Goal: Task Accomplishment & Management: Manage account settings

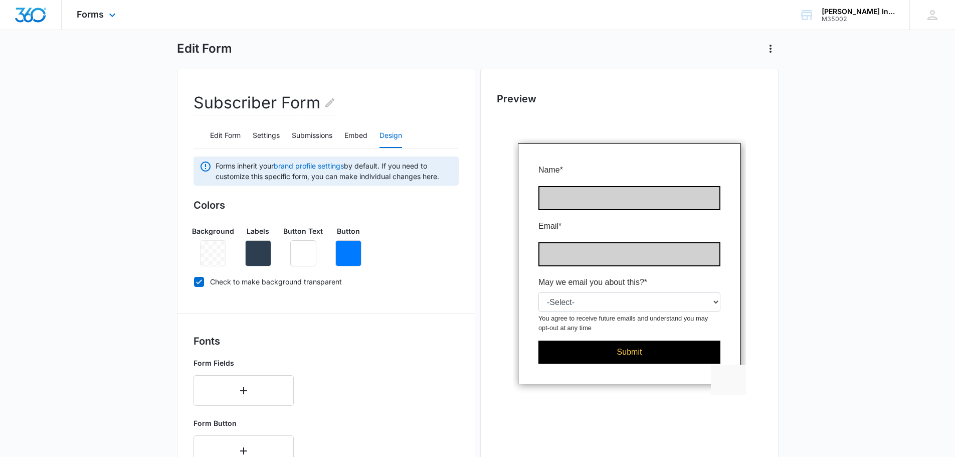
click at [26, 15] on img "Dashboard" at bounding box center [31, 15] width 32 height 15
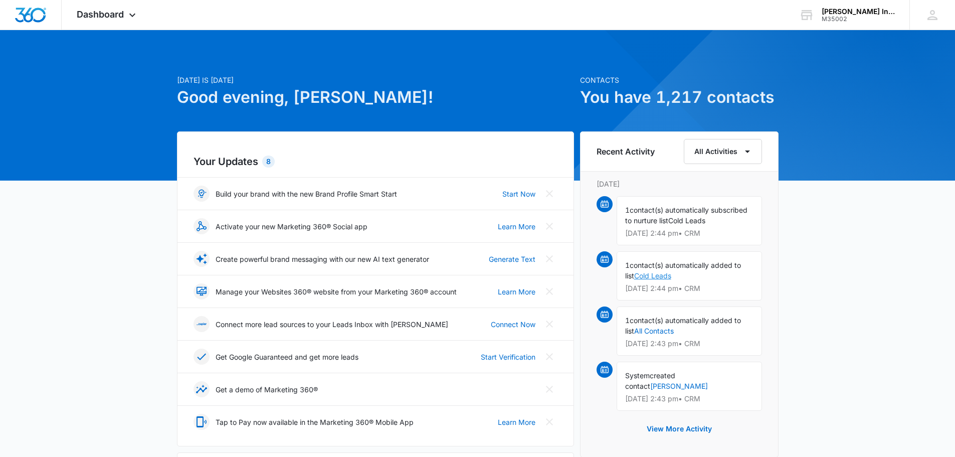
click at [647, 273] on link "Cold Leads" at bounding box center [652, 275] width 37 height 9
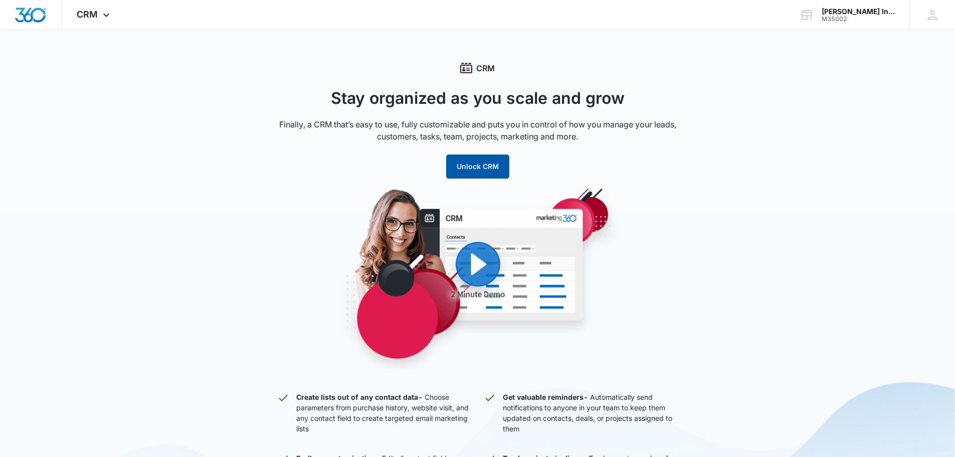
click at [492, 177] on button "Unlock CRM" at bounding box center [477, 166] width 63 height 24
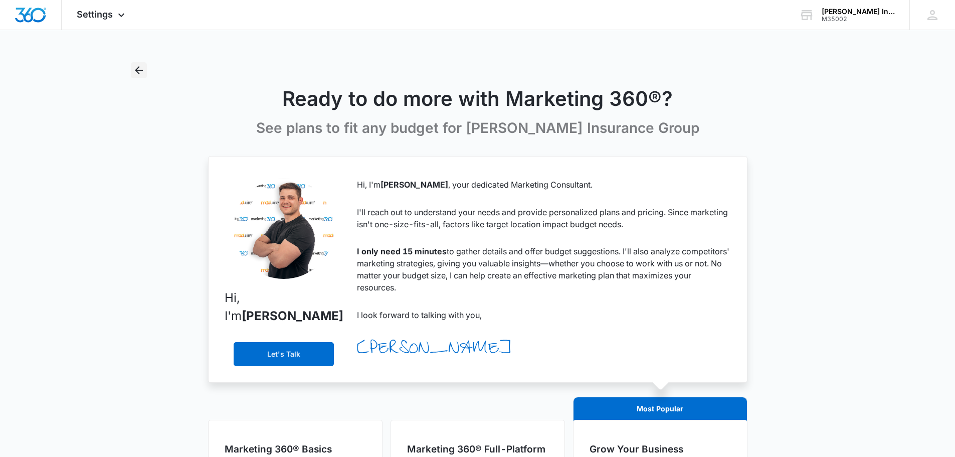
click at [143, 69] on icon "Back" at bounding box center [139, 70] width 12 height 12
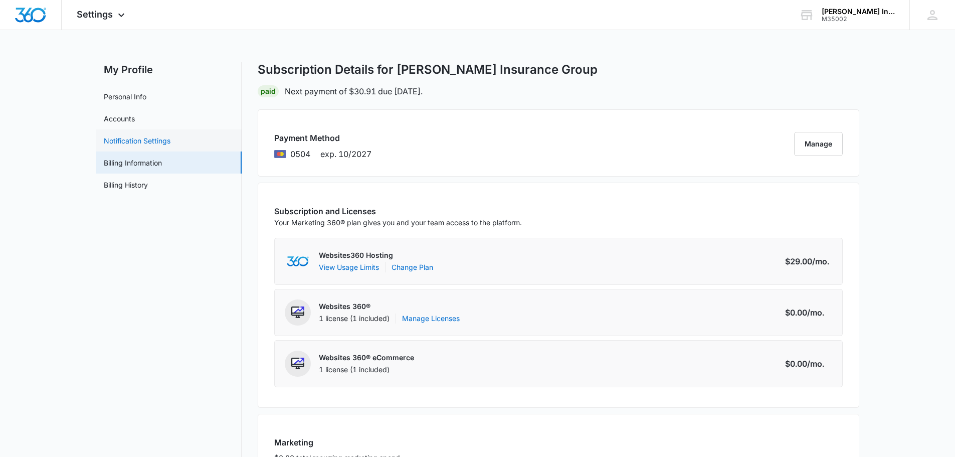
click at [170, 136] on link "Notification Settings" at bounding box center [137, 140] width 67 height 11
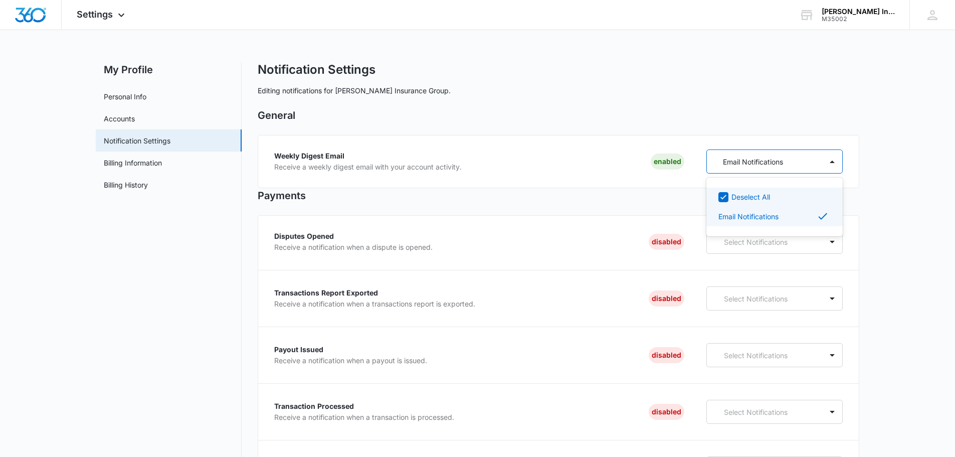
click at [778, 167] on div "Email Notifications" at bounding box center [765, 161] width 116 height 19
click at [599, 118] on h2 "General" at bounding box center [559, 115] width 602 height 15
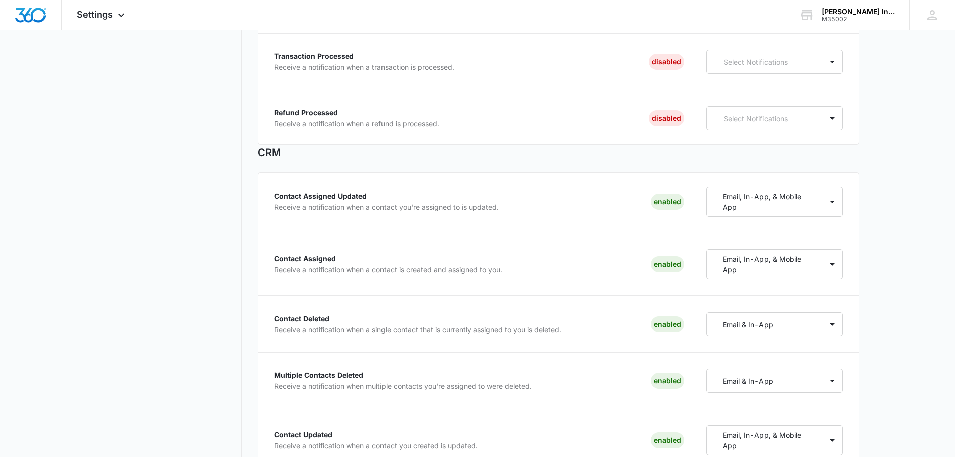
scroll to position [351, 0]
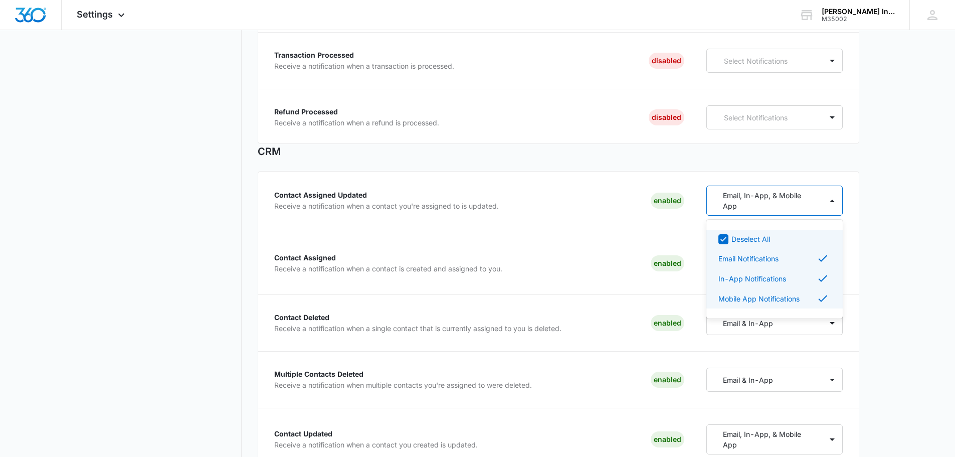
click at [823, 205] on div at bounding box center [832, 200] width 20 height 29
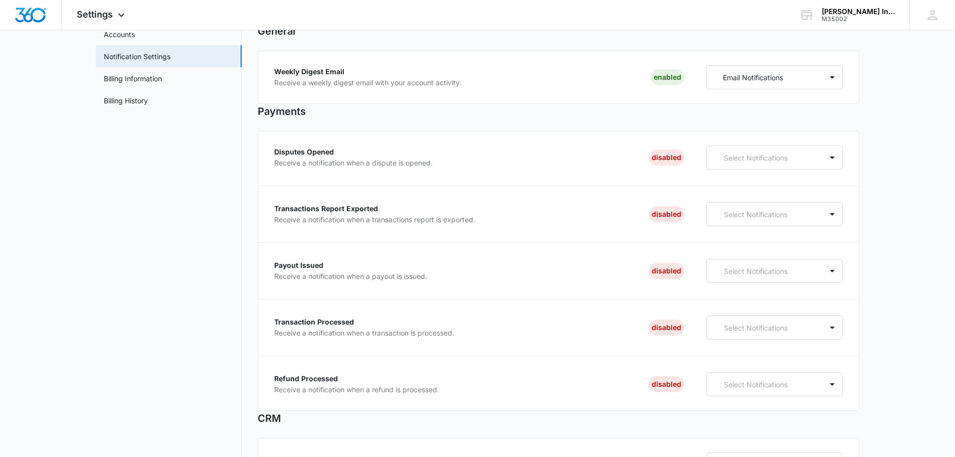
scroll to position [0, 0]
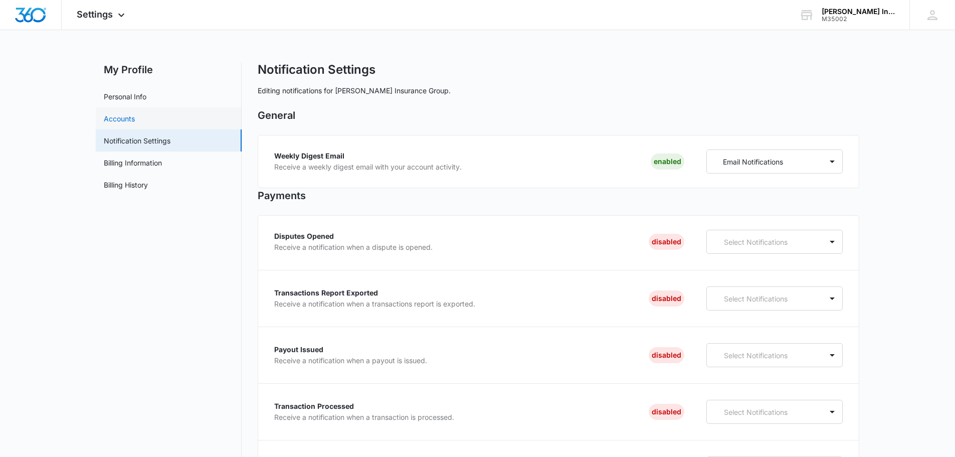
click at [135, 124] on link "Accounts" at bounding box center [119, 118] width 31 height 11
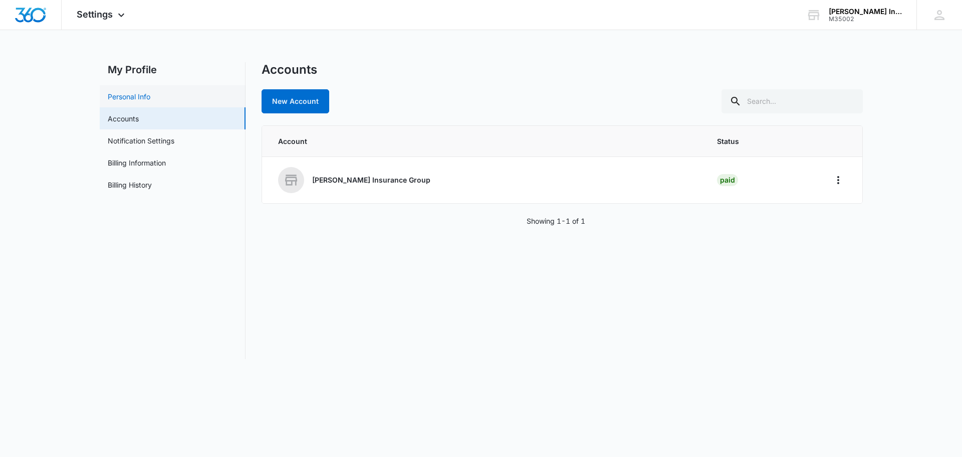
click at [150, 98] on link "Personal Info" at bounding box center [129, 96] width 43 height 11
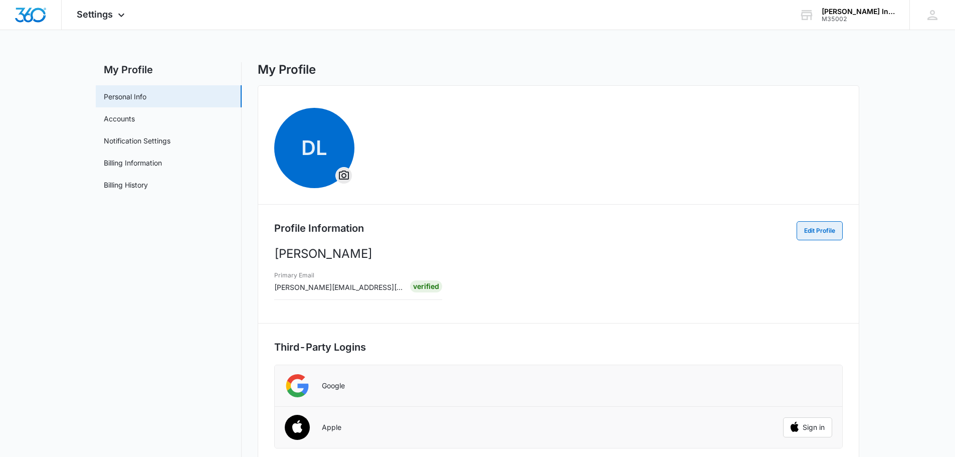
click at [812, 226] on button "Edit Profile" at bounding box center [820, 230] width 46 height 19
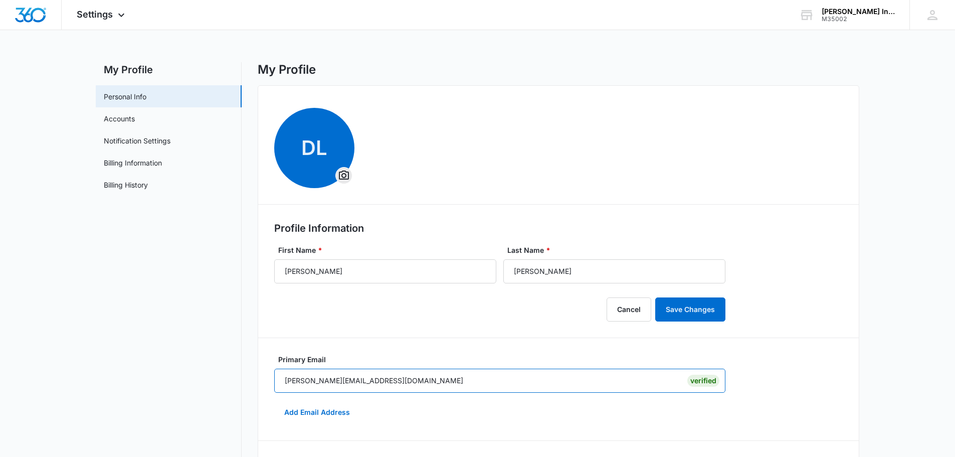
drag, startPoint x: 292, startPoint y: 383, endPoint x: 0, endPoint y: 342, distance: 295.1
click at [0, 342] on main "My Profile Personal Info Accounts Notification Settings Billing Information Bil…" at bounding box center [477, 432] width 955 height 740
click at [333, 415] on button "Add Email Address" at bounding box center [317, 412] width 86 height 24
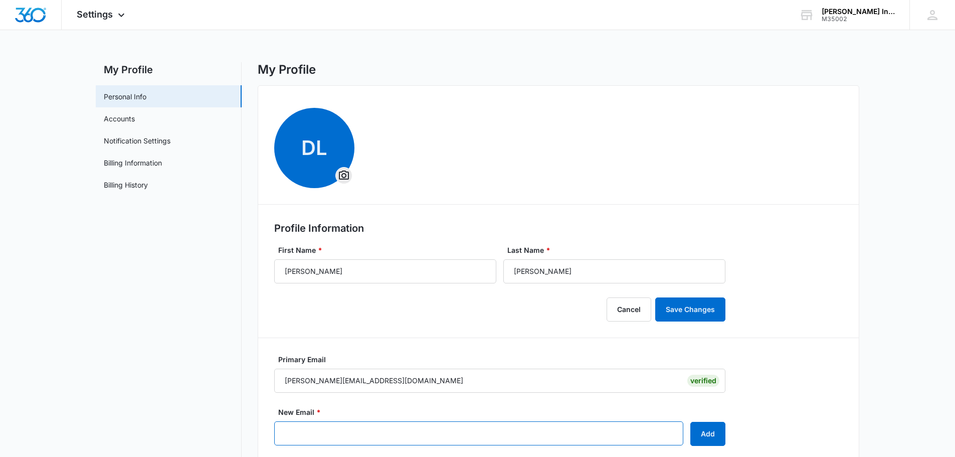
drag, startPoint x: 320, startPoint y: 438, endPoint x: 321, endPoint y: 433, distance: 5.0
click at [320, 437] on input "New Email *" at bounding box center [478, 433] width 409 height 24
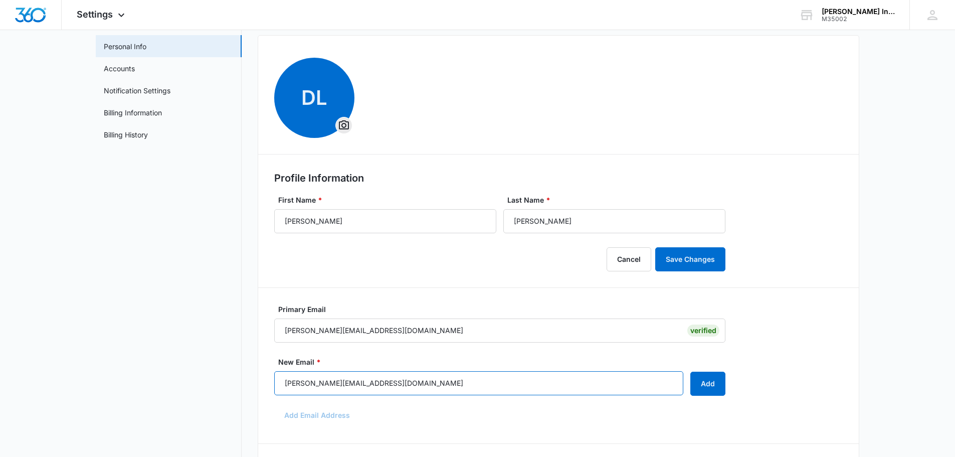
type input "[PERSON_NAME][EMAIL_ADDRESS][DOMAIN_NAME]"
click at [716, 395] on button "Add" at bounding box center [707, 383] width 35 height 24
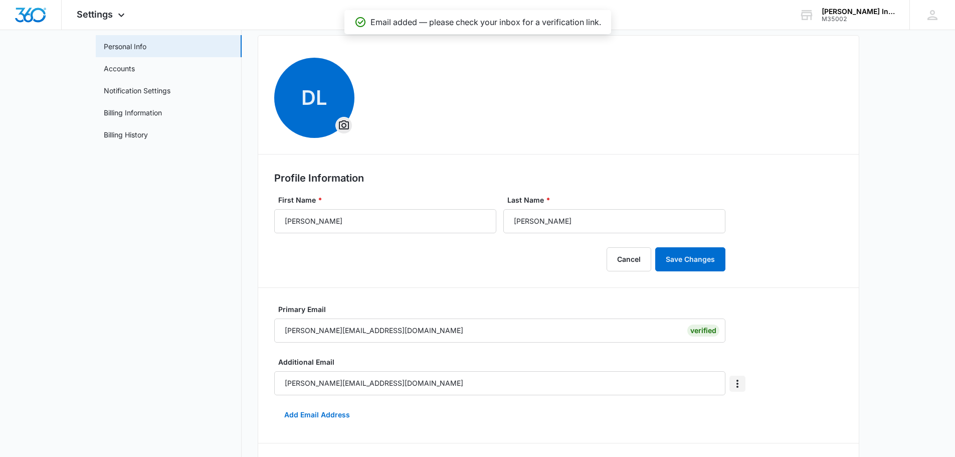
click at [734, 383] on icon "Overflow Menu" at bounding box center [737, 383] width 12 height 12
click at [837, 374] on div "DL Profile Information First Name * [PERSON_NAME] Last Name * [PERSON_NAME] Can…" at bounding box center [559, 414] width 602 height 758
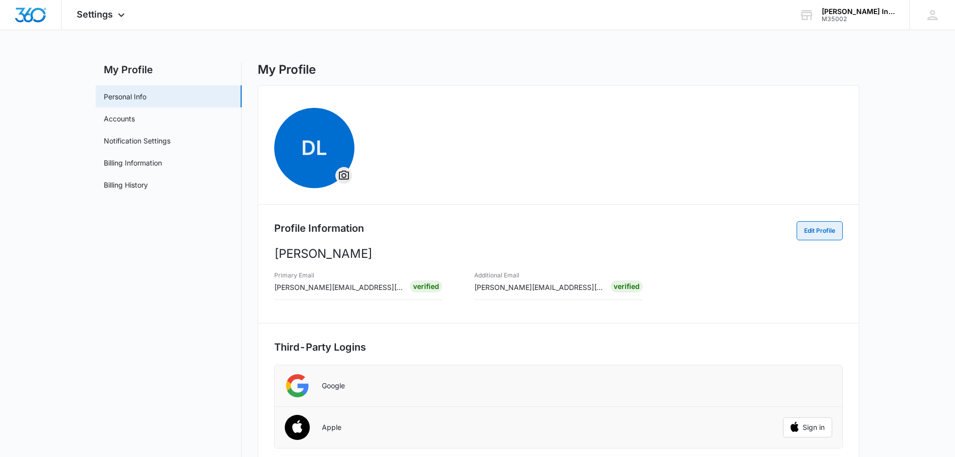
click at [806, 239] on button "Edit Profile" at bounding box center [820, 230] width 46 height 19
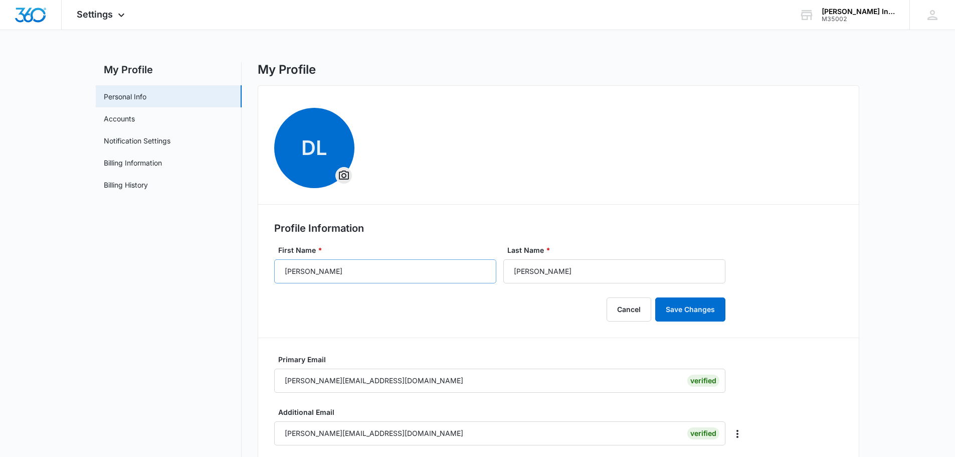
scroll to position [100, 0]
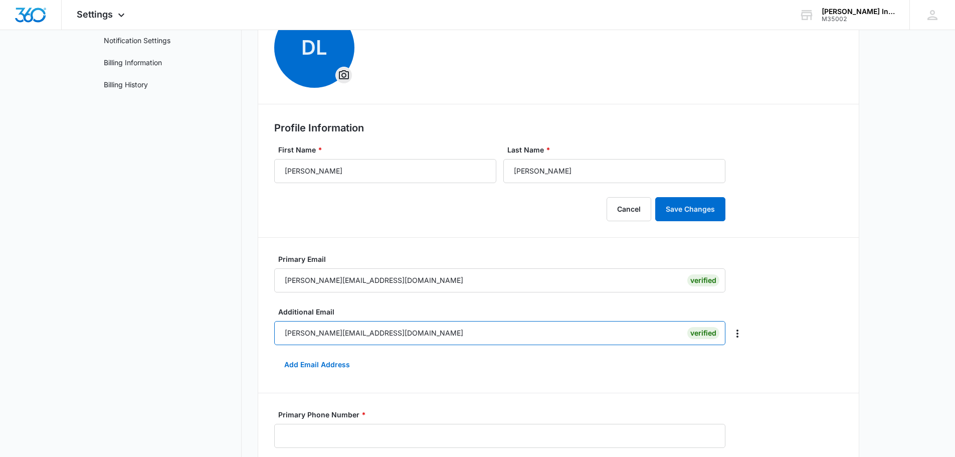
drag, startPoint x: 421, startPoint y: 336, endPoint x: 259, endPoint y: 332, distance: 161.5
click at [208, 334] on div "My Profile Personal Info Accounts Notification Settings Billing Information Bil…" at bounding box center [477, 352] width 763 height 781
drag, startPoint x: 404, startPoint y: 279, endPoint x: 94, endPoint y: 269, distance: 309.9
click at [73, 269] on main "My Profile Personal Info Accounts Notification Settings Billing Information Bil…" at bounding box center [477, 358] width 955 height 793
click at [412, 283] on input "[PERSON_NAME][EMAIL_ADDRESS][DOMAIN_NAME]" at bounding box center [499, 280] width 451 height 24
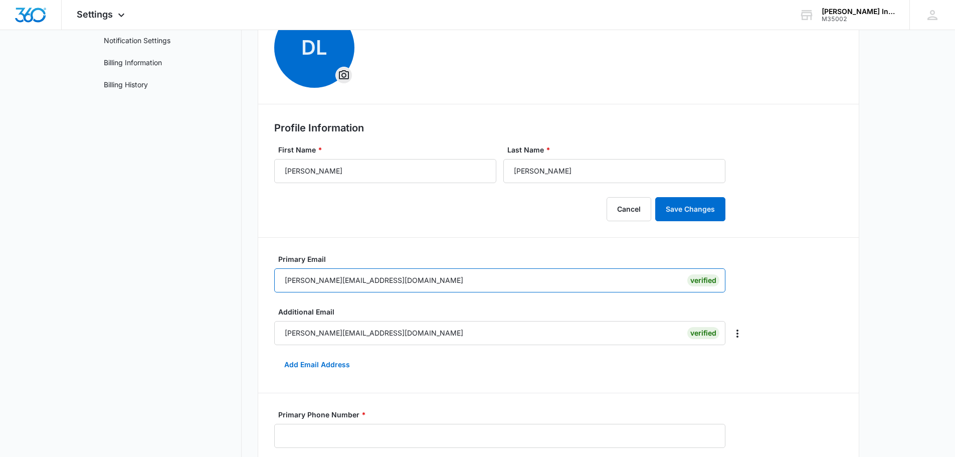
click at [412, 283] on input "[PERSON_NAME][EMAIL_ADDRESS][DOMAIN_NAME]" at bounding box center [499, 280] width 451 height 24
click at [687, 215] on button "Save Changes" at bounding box center [690, 209] width 70 height 24
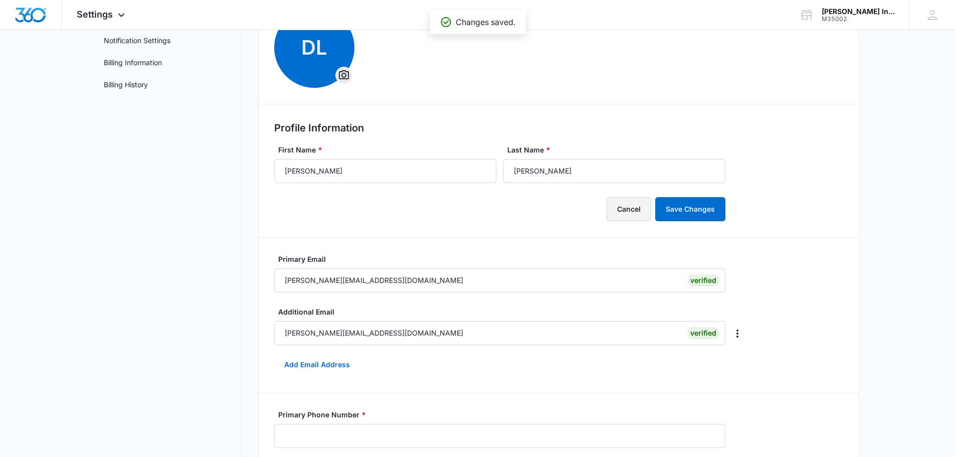
click at [619, 215] on button "Cancel" at bounding box center [629, 209] width 45 height 24
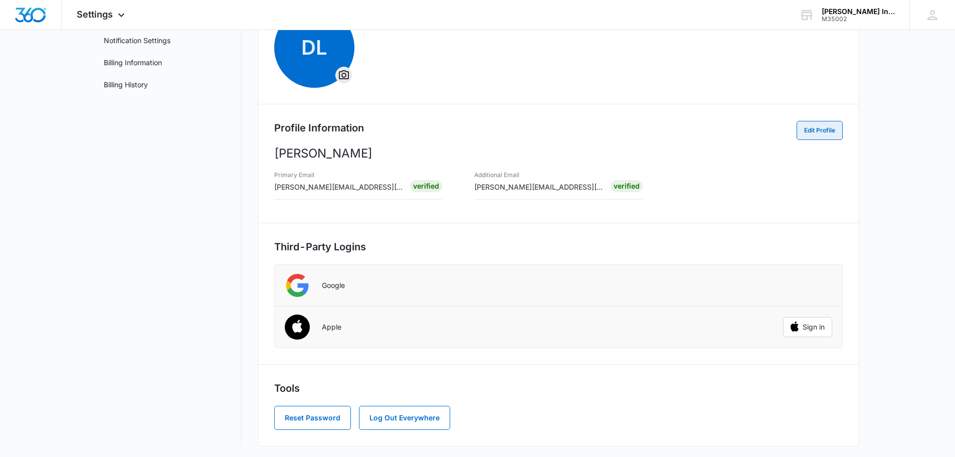
click at [819, 134] on button "Edit Profile" at bounding box center [820, 130] width 46 height 19
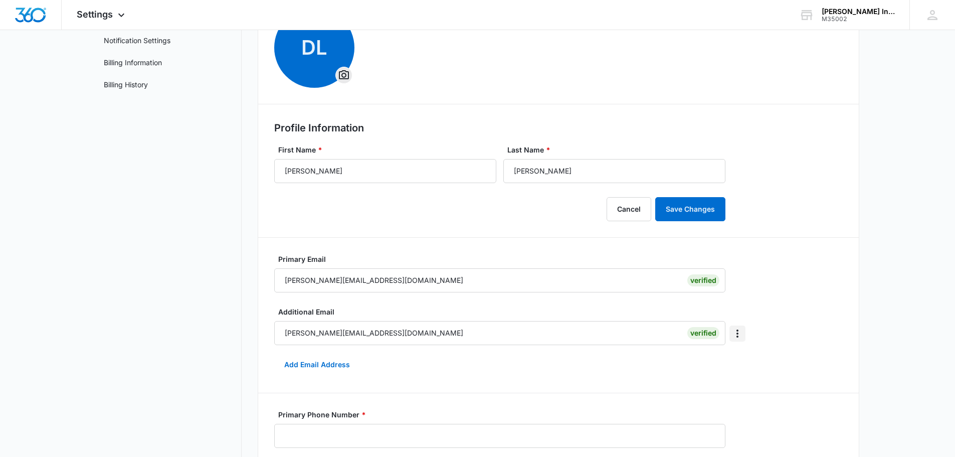
click at [737, 332] on icon "Overflow Menu" at bounding box center [737, 333] width 12 height 12
click at [758, 285] on div "DL Profile Information First Name * Dustin Last Name * Lewis Cancel Save Change…" at bounding box center [559, 364] width 602 height 758
click at [739, 336] on icon "Overflow Menu" at bounding box center [737, 333] width 12 height 12
click at [717, 360] on div "Make Primary" at bounding box center [698, 361] width 46 height 7
type input "[PERSON_NAME][EMAIL_ADDRESS][DOMAIN_NAME]"
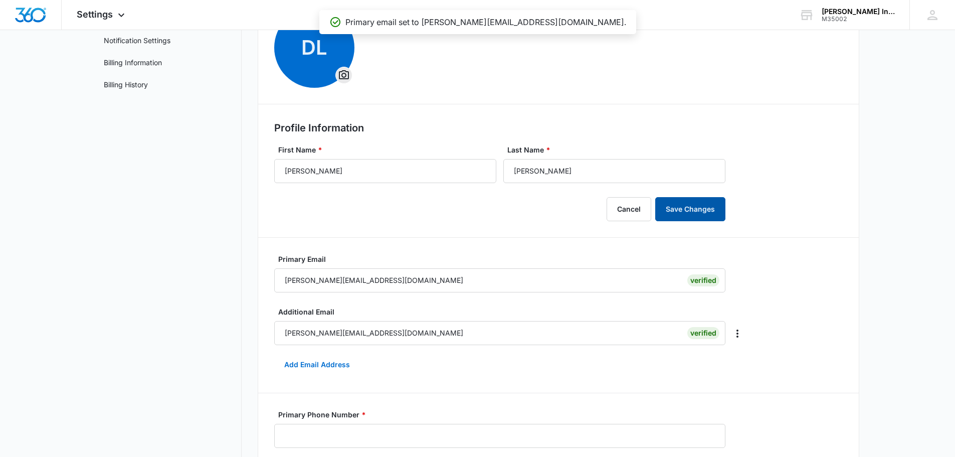
click at [707, 209] on button "Save Changes" at bounding box center [690, 209] width 70 height 24
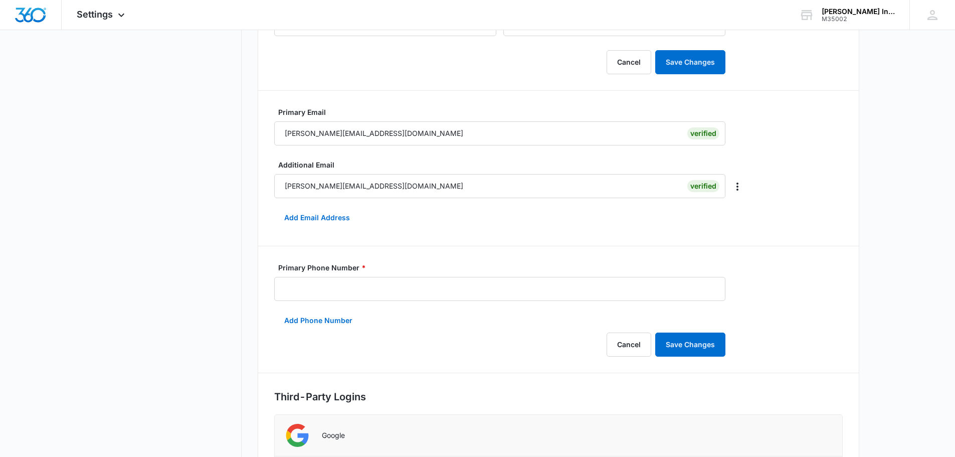
scroll to position [251, 0]
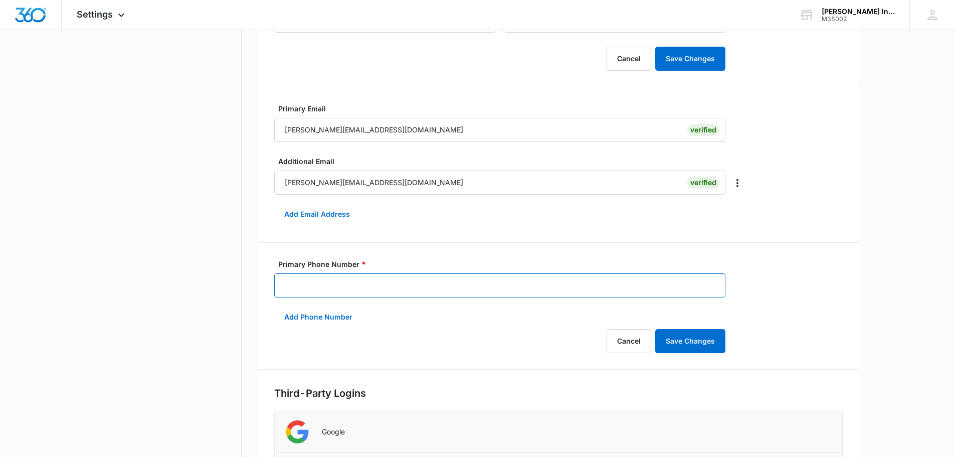
click at [508, 284] on input "Primary Phone Number *" at bounding box center [499, 285] width 451 height 24
type input "(346) 236-1844"
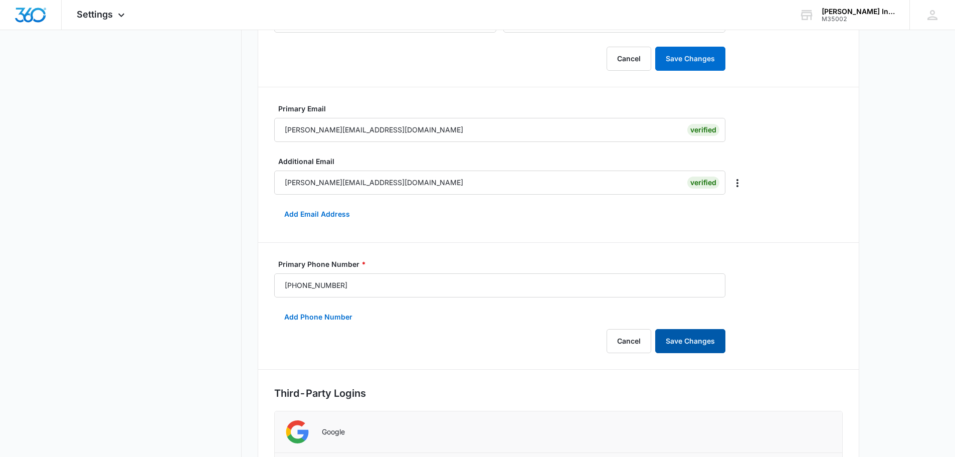
click at [708, 343] on button "Save Changes" at bounding box center [690, 341] width 70 height 24
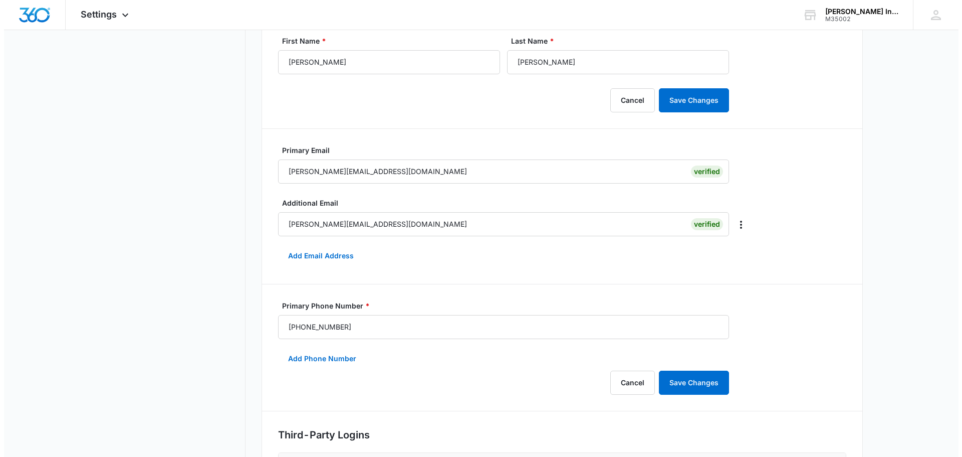
scroll to position [0, 0]
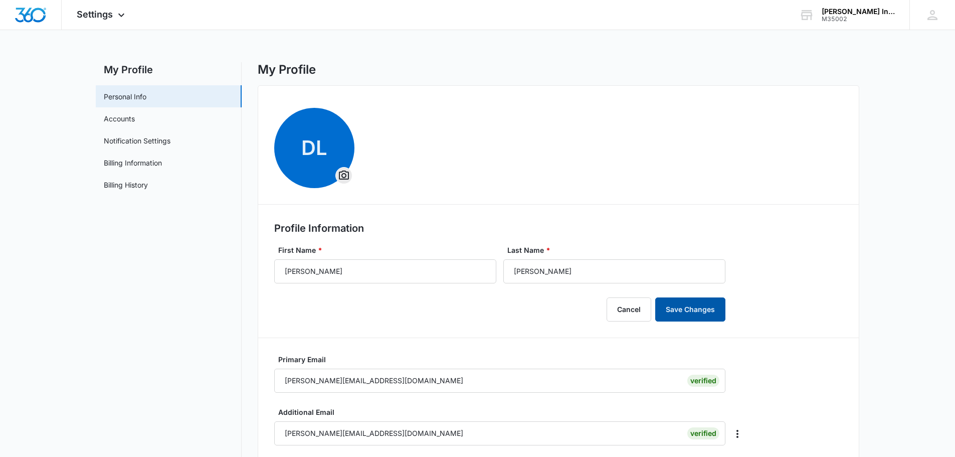
click at [715, 310] on button "Save Changes" at bounding box center [690, 309] width 70 height 24
click at [135, 122] on link "Accounts" at bounding box center [119, 118] width 31 height 11
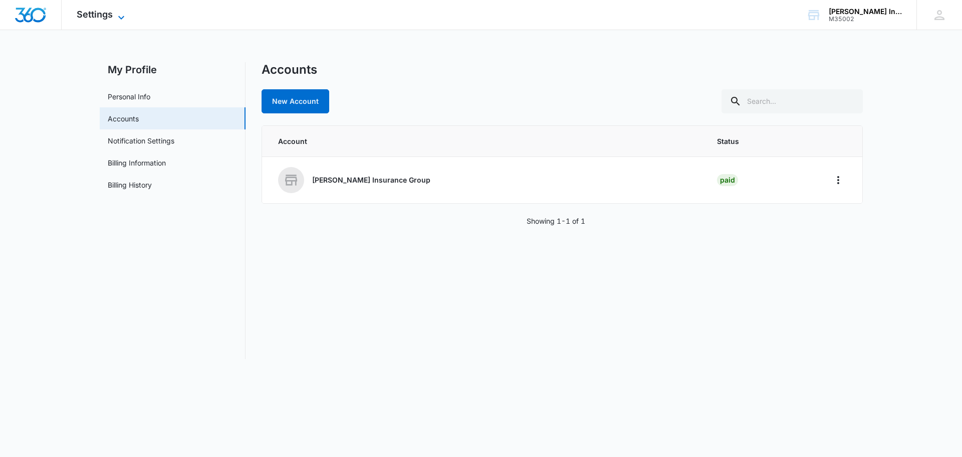
click at [97, 18] on span "Settings" at bounding box center [95, 14] width 36 height 11
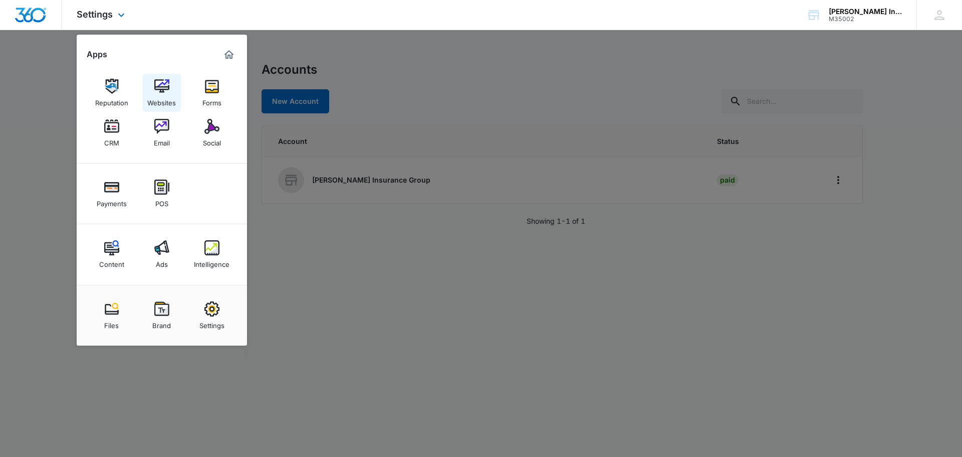
click at [162, 86] on img at bounding box center [161, 86] width 15 height 15
